Goal: Task Accomplishment & Management: Manage account settings

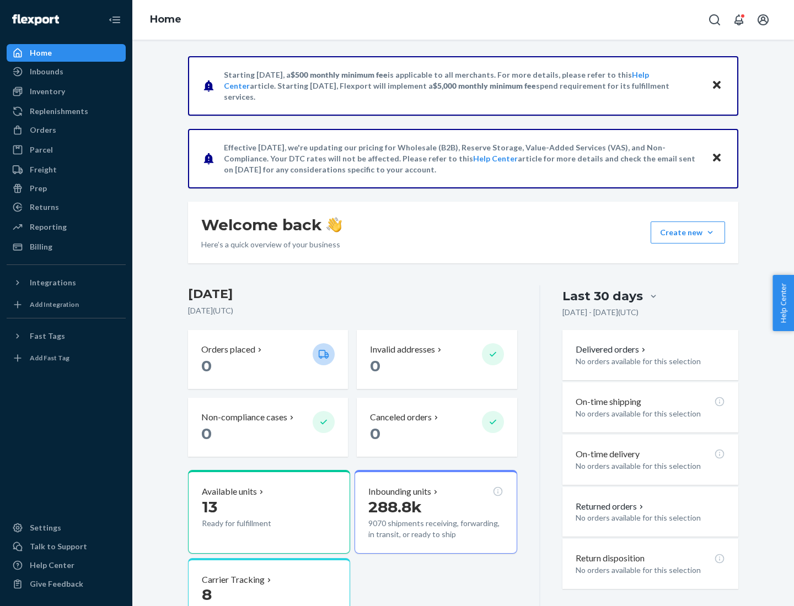
click at [710, 233] on button "Create new Create new inbound Create new order Create new product" at bounding box center [687, 233] width 74 height 22
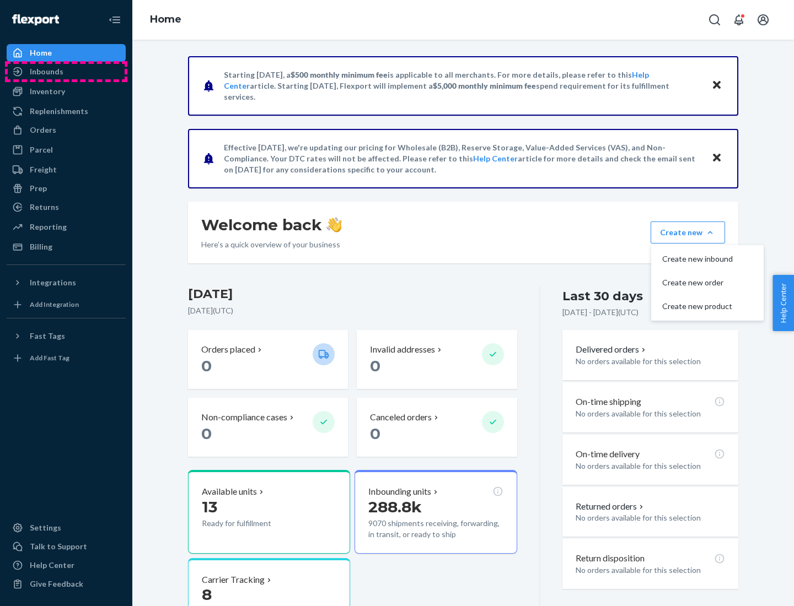
click at [66, 72] on div "Inbounds" at bounding box center [66, 71] width 117 height 15
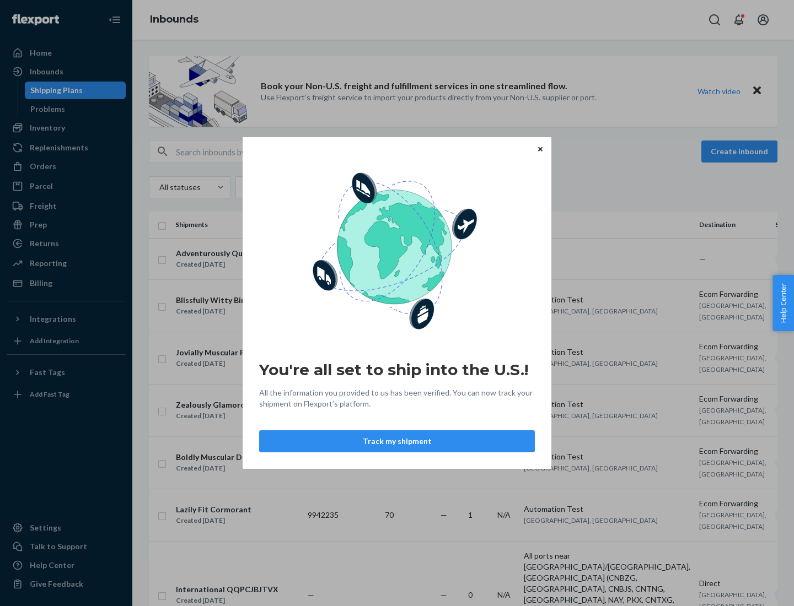
click at [397, 442] on button "Track my shipment" at bounding box center [397, 441] width 276 height 22
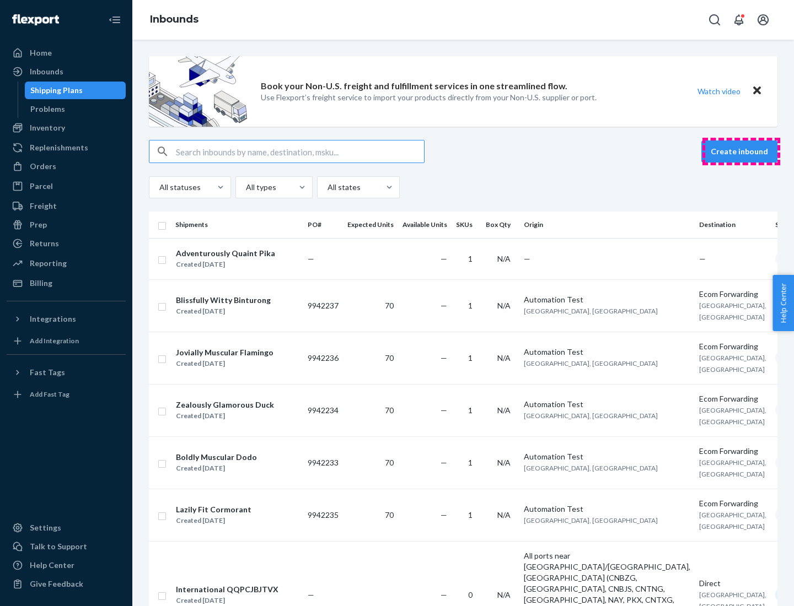
click at [741, 152] on button "Create inbound" at bounding box center [739, 152] width 76 height 22
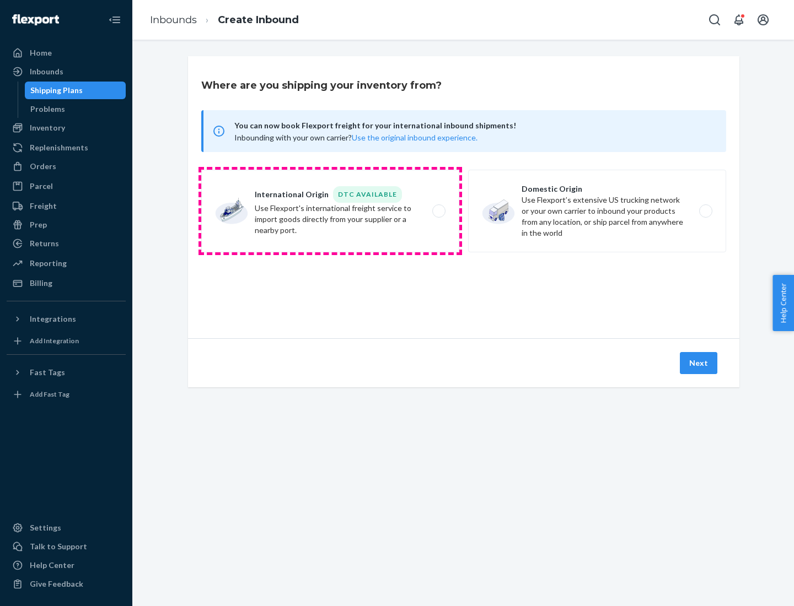
click at [330, 211] on label "International Origin DTC Available Use Flexport's international freight service…" at bounding box center [330, 211] width 258 height 83
click at [438, 211] on input "International Origin DTC Available Use Flexport's international freight service…" at bounding box center [441, 211] width 7 height 7
radio input "true"
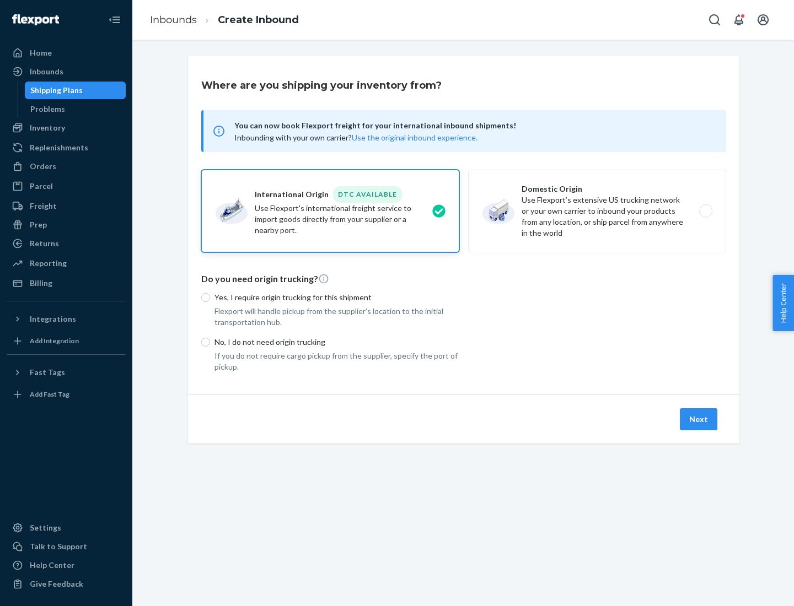
click at [337, 342] on p "No, I do not need origin trucking" at bounding box center [336, 342] width 245 height 11
click at [210, 342] on input "No, I do not need origin trucking" at bounding box center [205, 342] width 9 height 9
radio input "true"
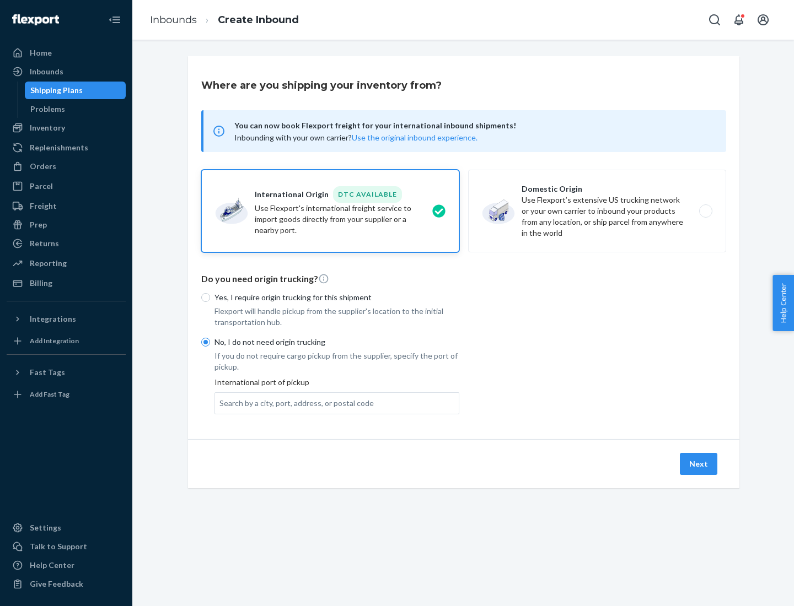
click at [294, 403] on div "Search by a city, port, address, or postal code" at bounding box center [296, 403] width 154 height 11
click at [220, 403] on input "Search by a city, port, address, or postal code" at bounding box center [219, 403] width 1 height 11
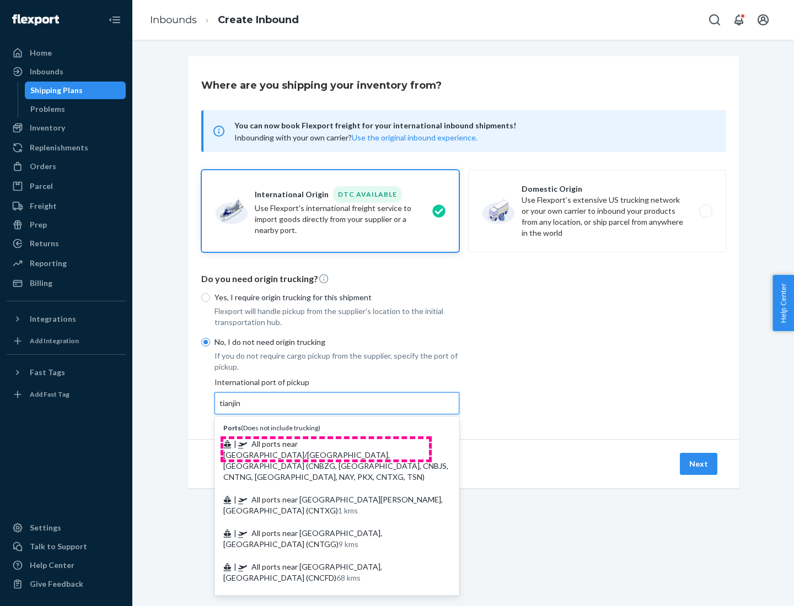
click at [326, 444] on span "| All ports near [GEOGRAPHIC_DATA]/[GEOGRAPHIC_DATA], [GEOGRAPHIC_DATA] (CNBZG,…" at bounding box center [335, 460] width 225 height 42
click at [242, 409] on input "tianjin" at bounding box center [230, 403] width 23 height 11
type input "All ports near [GEOGRAPHIC_DATA]/[GEOGRAPHIC_DATA], [GEOGRAPHIC_DATA] (CNBZG, […"
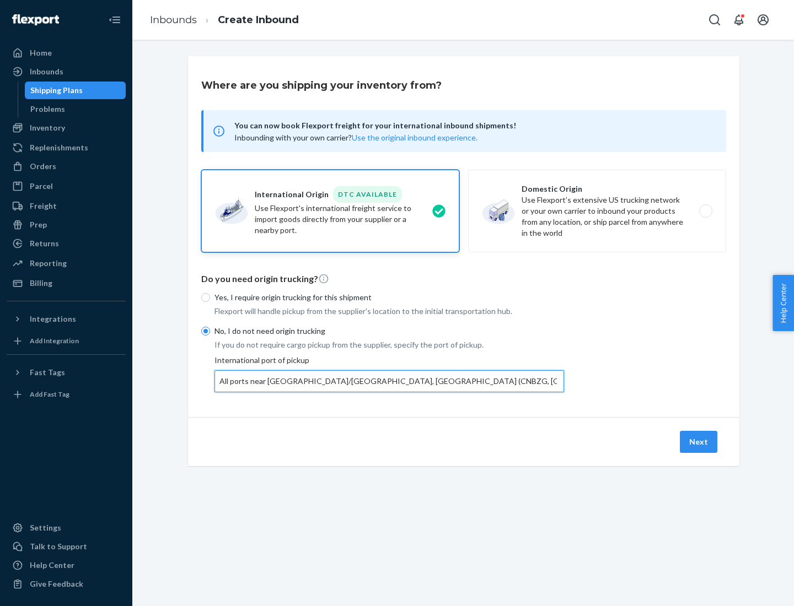
click at [699, 442] on button "Next" at bounding box center [698, 442] width 37 height 22
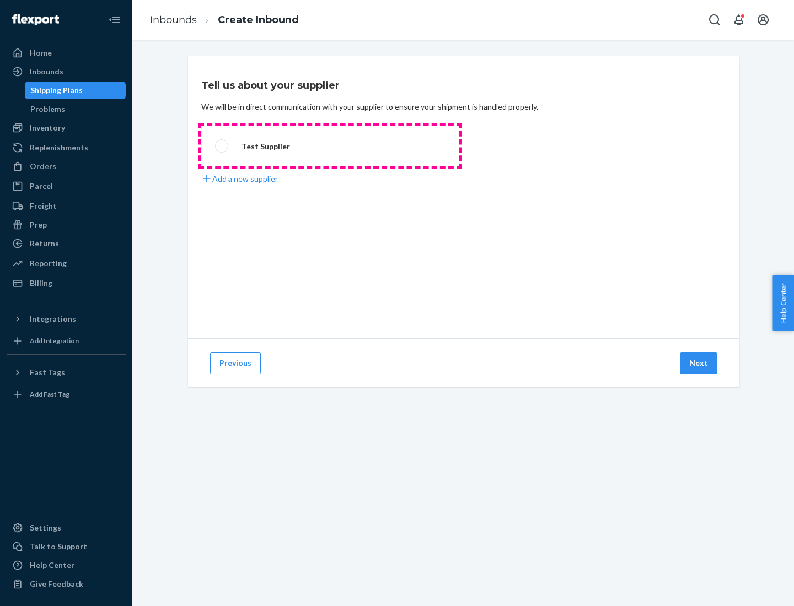
click at [330, 146] on label "Test Supplier" at bounding box center [330, 146] width 258 height 41
click at [222, 146] on input "Test Supplier" at bounding box center [218, 146] width 7 height 7
radio input "true"
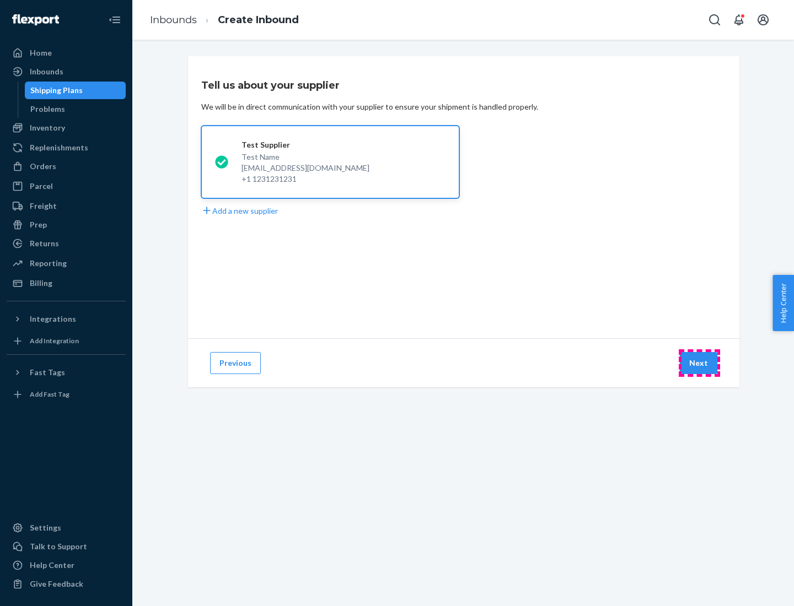
click at [699, 363] on button "Next" at bounding box center [698, 363] width 37 height 22
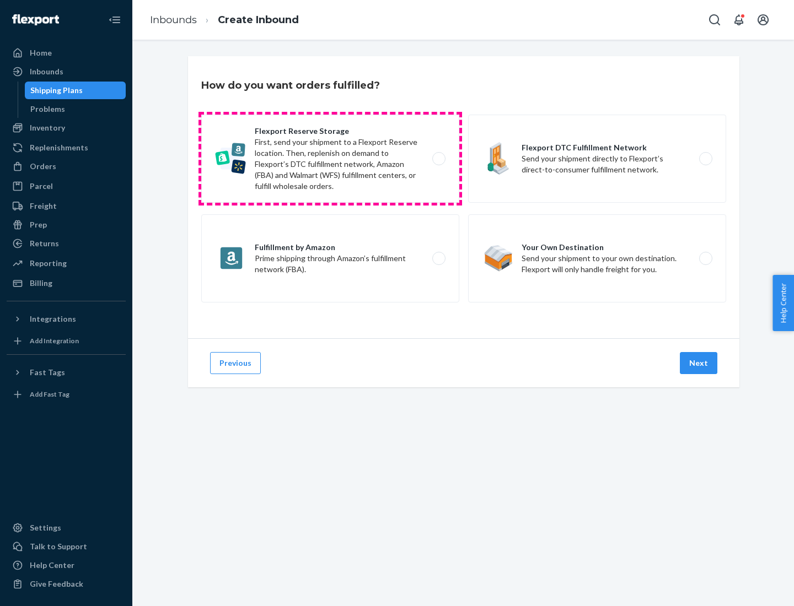
click at [330, 159] on label "Flexport Reserve Storage First, send your shipment to a Flexport Reserve locati…" at bounding box center [330, 159] width 258 height 88
click at [438, 159] on input "Flexport Reserve Storage First, send your shipment to a Flexport Reserve locati…" at bounding box center [441, 158] width 7 height 7
radio input "true"
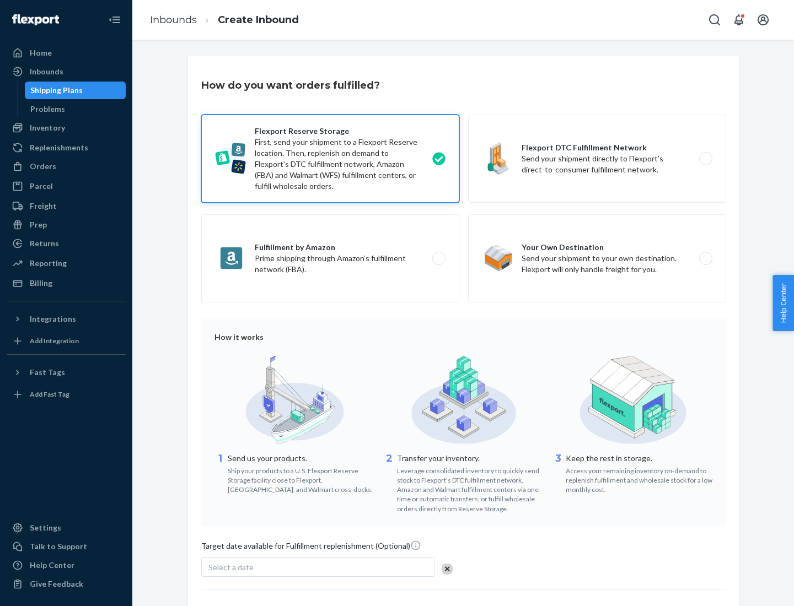
scroll to position [90, 0]
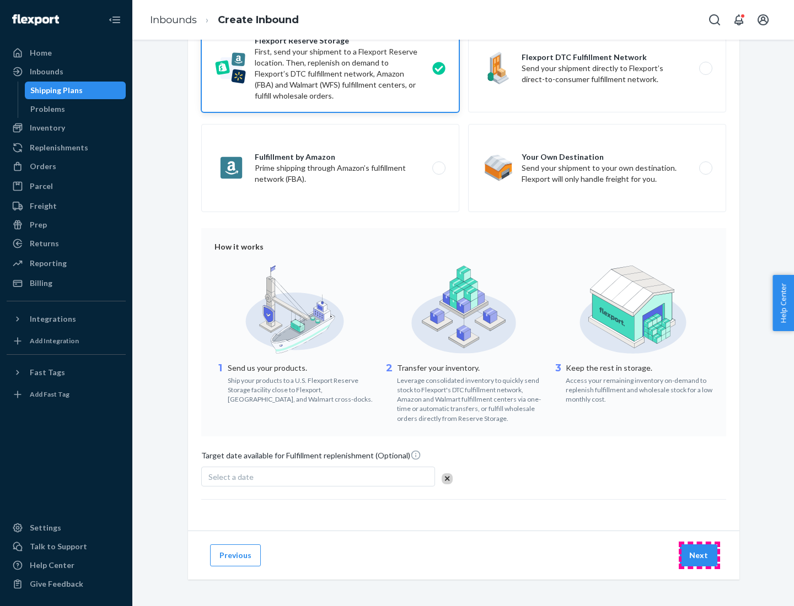
click at [699, 555] on button "Next" at bounding box center [698, 556] width 37 height 22
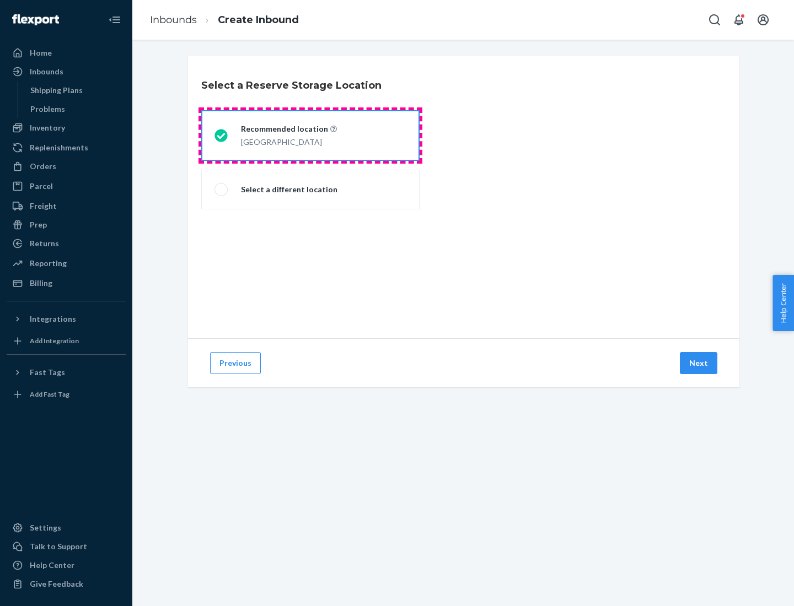
click at [310, 136] on div "[GEOGRAPHIC_DATA]" at bounding box center [289, 140] width 96 height 13
click at [222, 136] on input "Recommended location [GEOGRAPHIC_DATA]" at bounding box center [217, 135] width 7 height 7
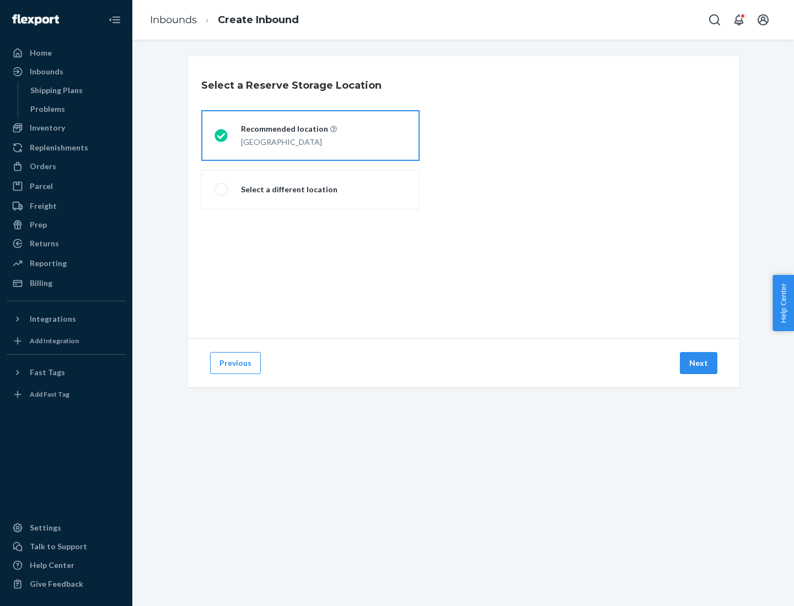
click at [699, 363] on button "Next" at bounding box center [698, 363] width 37 height 22
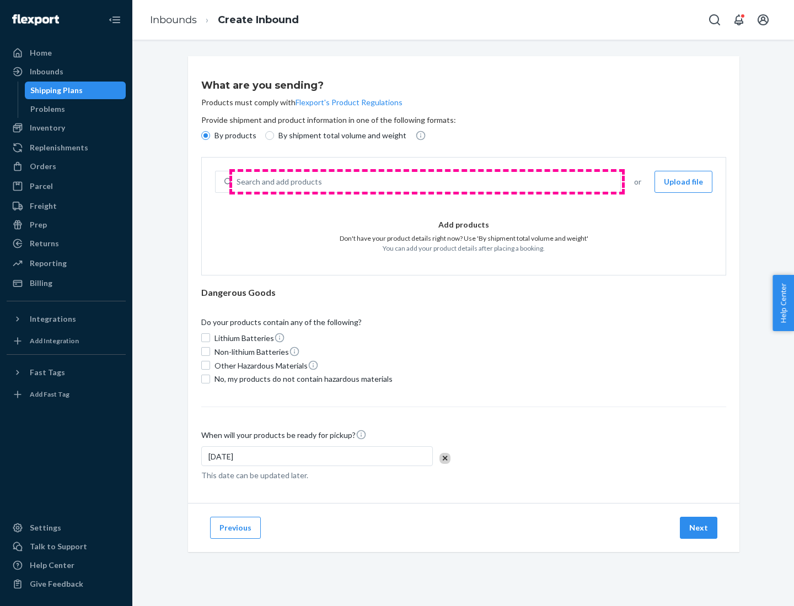
click at [427, 182] on div "Search and add products" at bounding box center [426, 182] width 388 height 20
click at [238, 182] on input "Search and add products" at bounding box center [236, 181] width 1 height 11
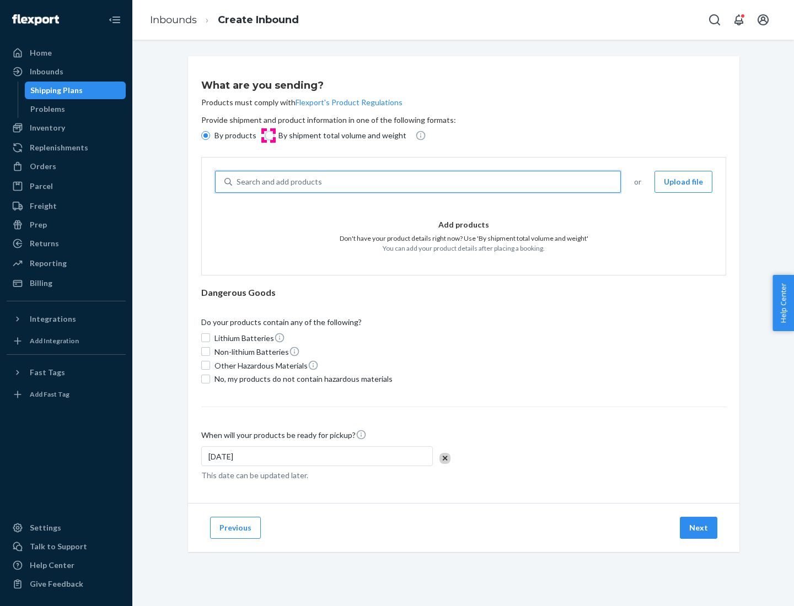
click at [268, 136] on input "By shipment total volume and weight" at bounding box center [269, 135] width 9 height 9
radio input "true"
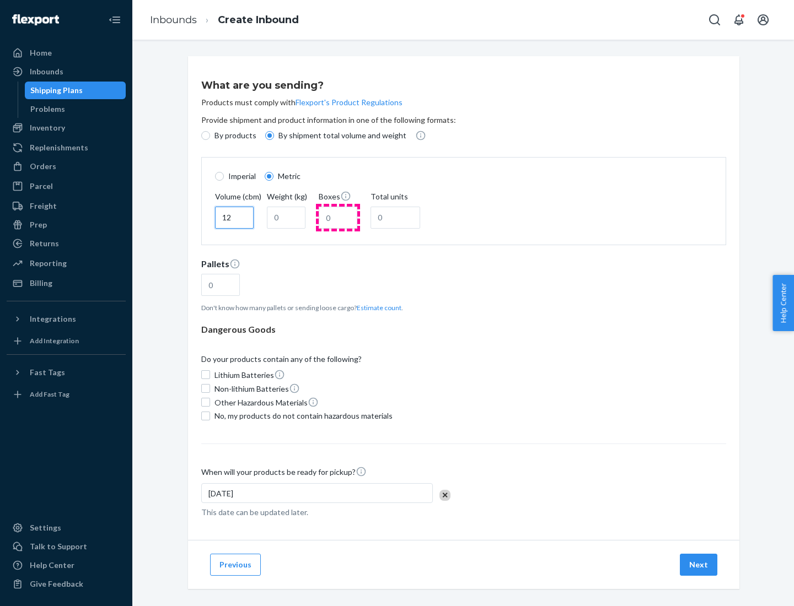
type input "12"
type input "22"
type input "222"
type input "121"
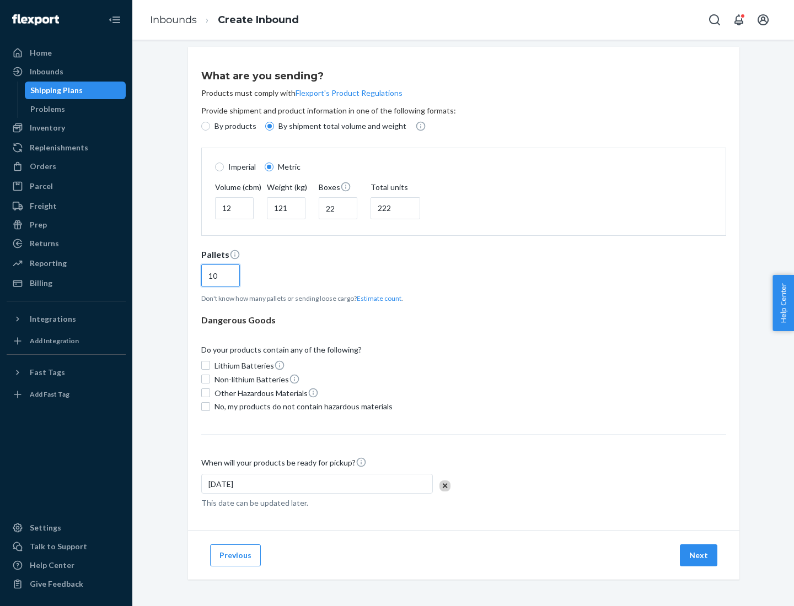
type input "10"
click at [302, 406] on span "No, my products do not contain hazardous materials" at bounding box center [303, 406] width 178 height 11
click at [210, 406] on input "No, my products do not contain hazardous materials" at bounding box center [205, 406] width 9 height 9
checkbox input "true"
click at [699, 555] on button "Next" at bounding box center [698, 556] width 37 height 22
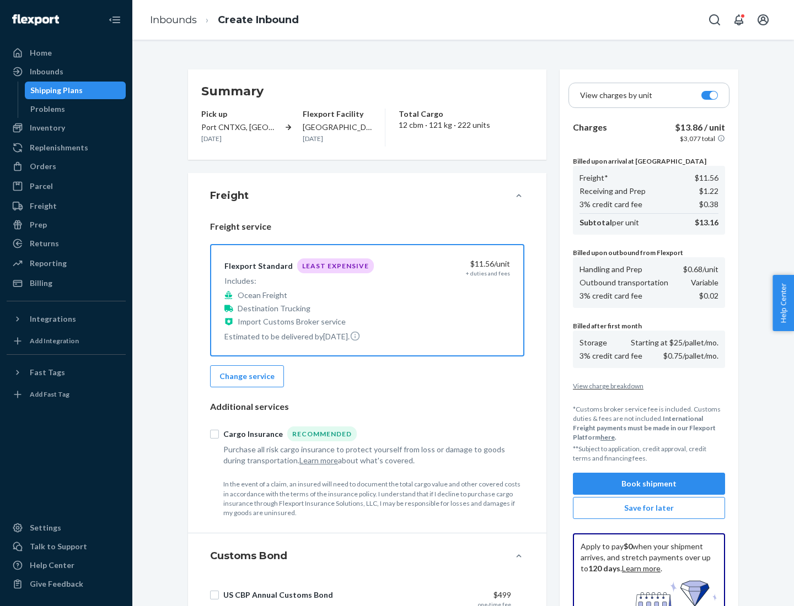
scroll to position [161, 0]
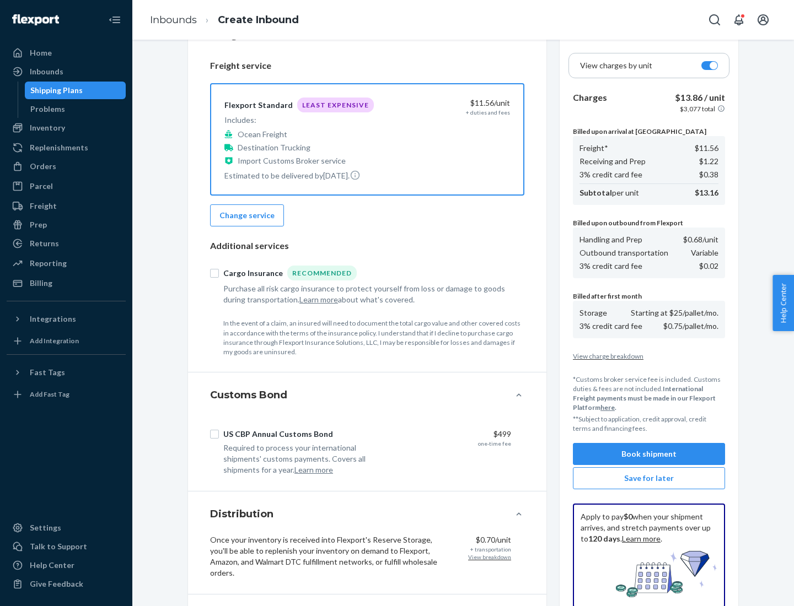
click at [649, 454] on button "Book shipment" at bounding box center [649, 454] width 152 height 22
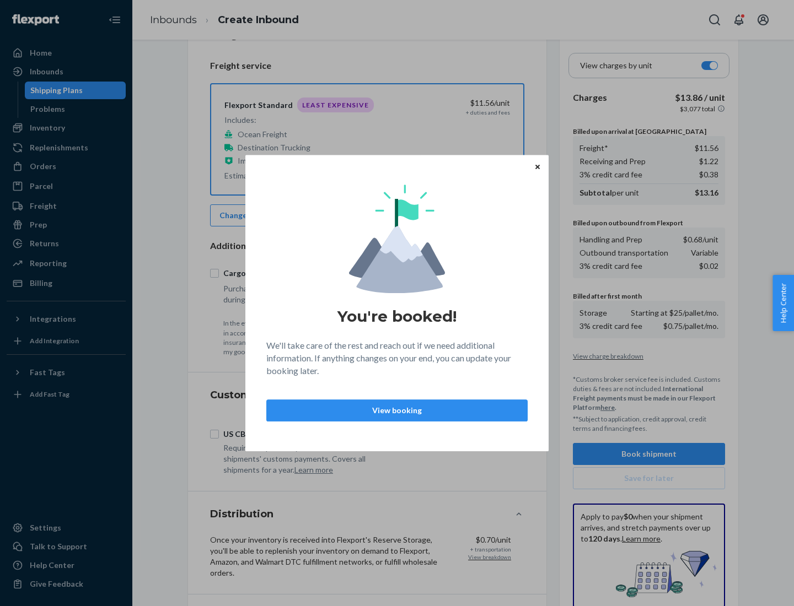
click at [397, 410] on p "View booking" at bounding box center [397, 410] width 243 height 11
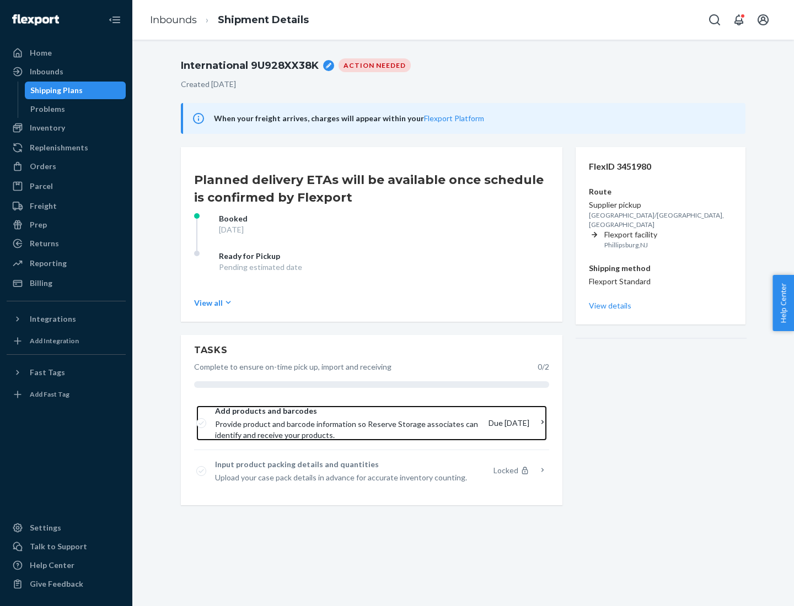
click at [348, 423] on span "Provide product and barcode information so Reserve Storage associates can ident…" at bounding box center [347, 430] width 265 height 22
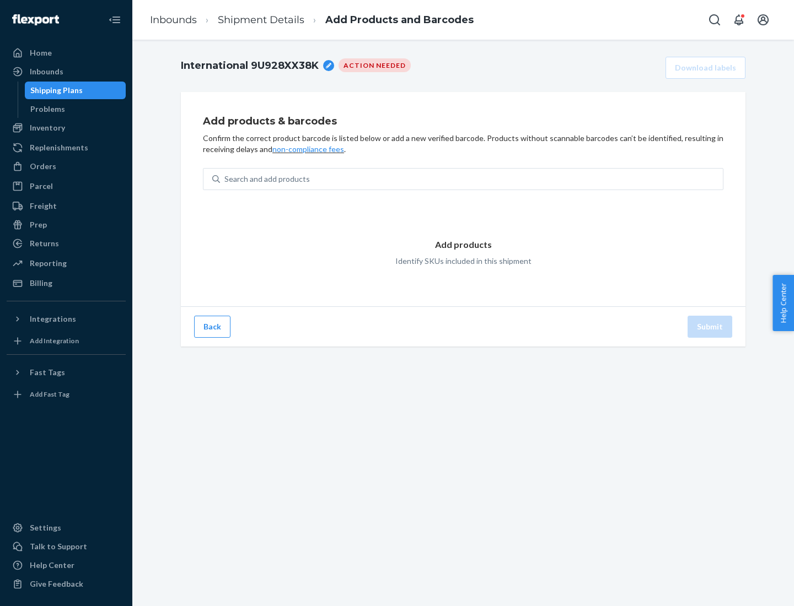
click at [471, 179] on div "Search and add products" at bounding box center [471, 179] width 503 height 20
click at [225, 179] on input "Search and add products" at bounding box center [224, 179] width 1 height 11
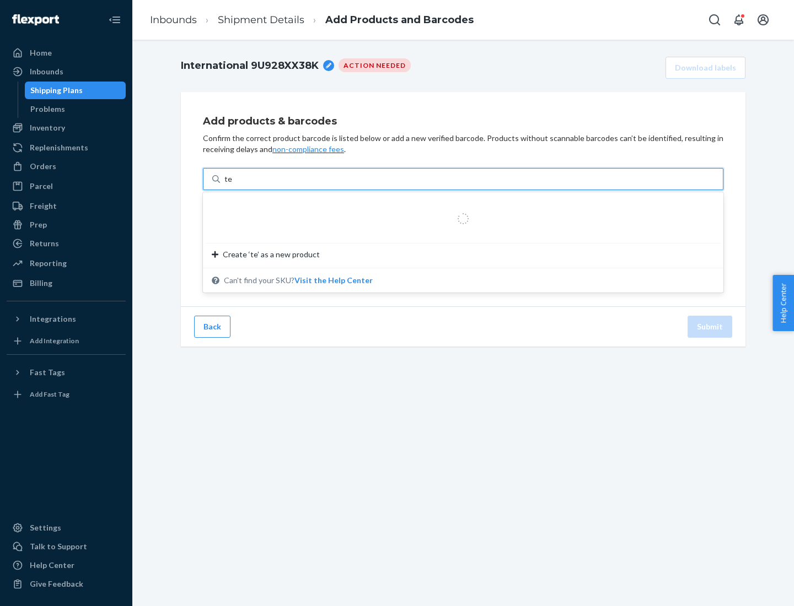
type input "test"
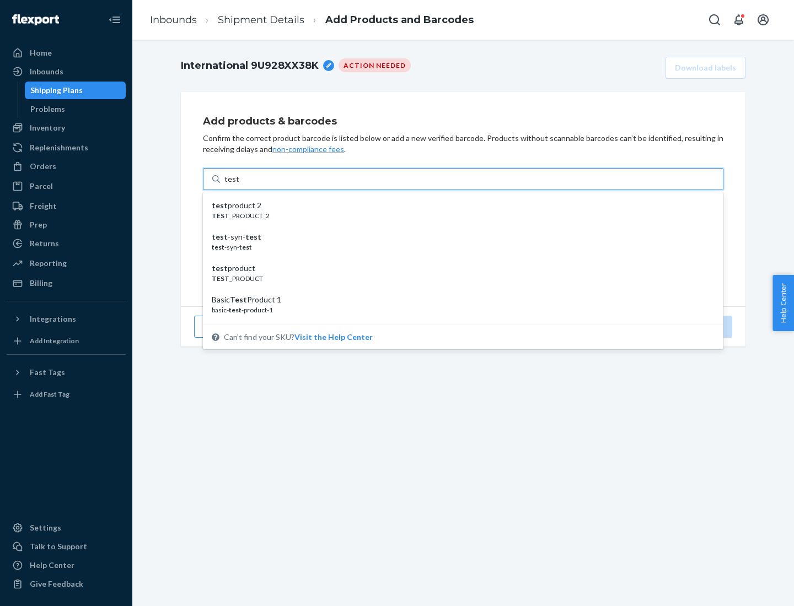
scroll to position [41, 0]
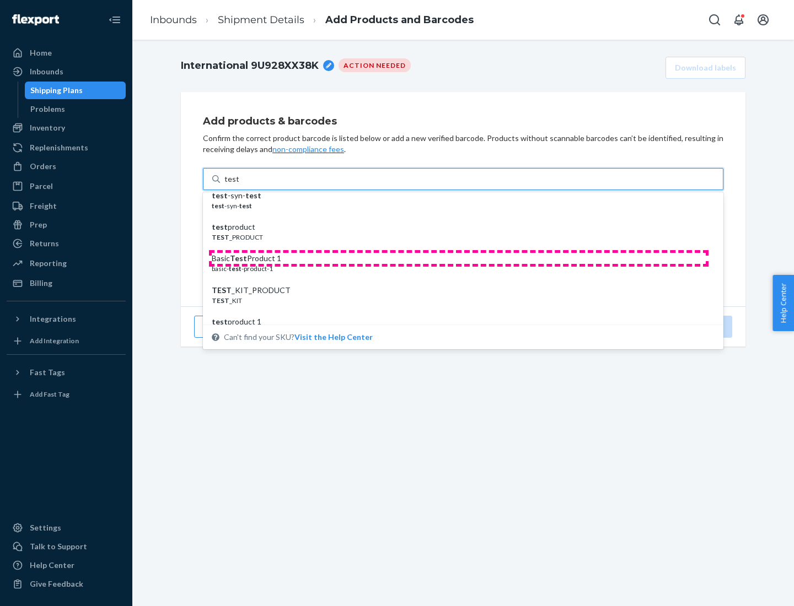
click at [459, 259] on div "Basic Test Product 1" at bounding box center [459, 258] width 494 height 11
click at [239, 185] on input "test" at bounding box center [231, 179] width 14 height 11
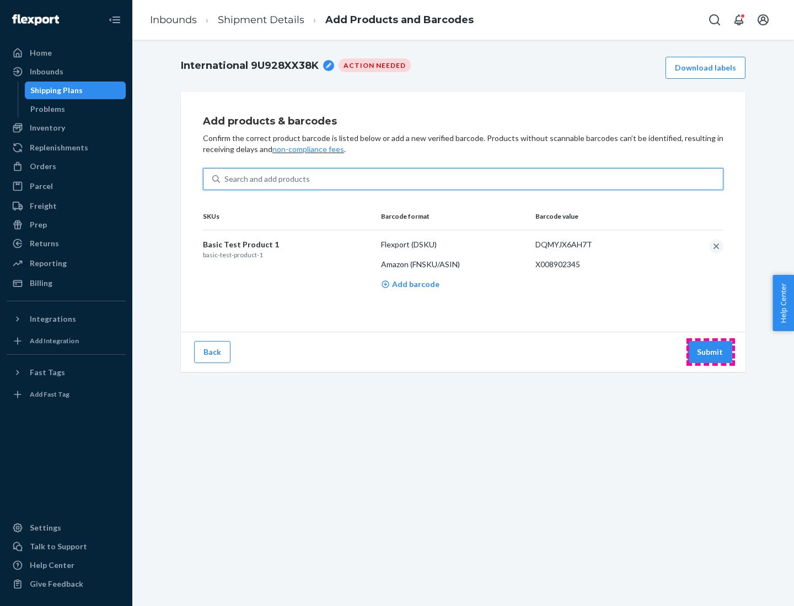
click at [710, 352] on button "Submit" at bounding box center [709, 352] width 45 height 22
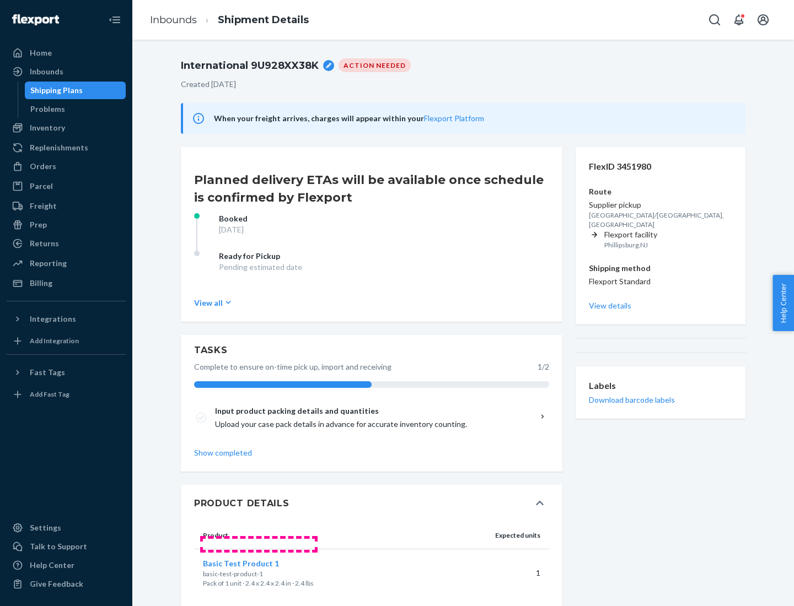
scroll to position [19, 0]
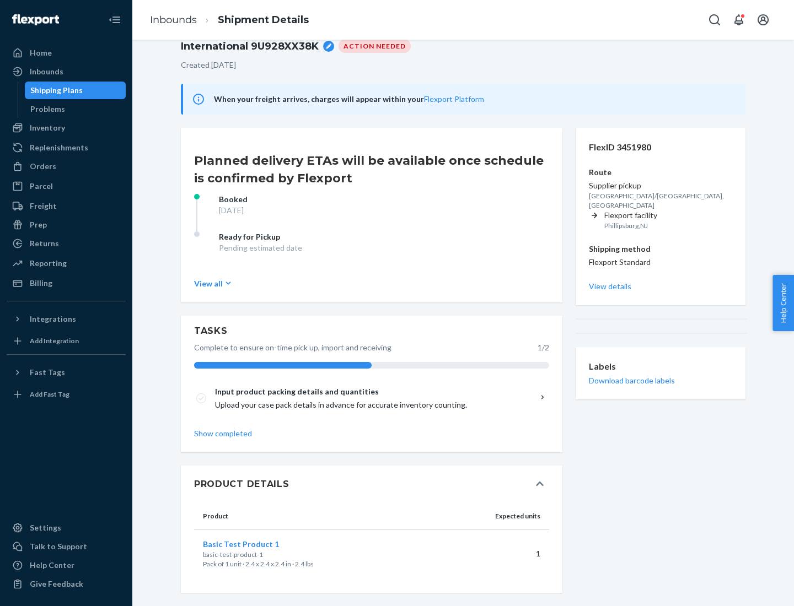
click at [259, 544] on span "Basic Test Product 1" at bounding box center [241, 544] width 76 height 9
